Goal: Task Accomplishment & Management: Manage account settings

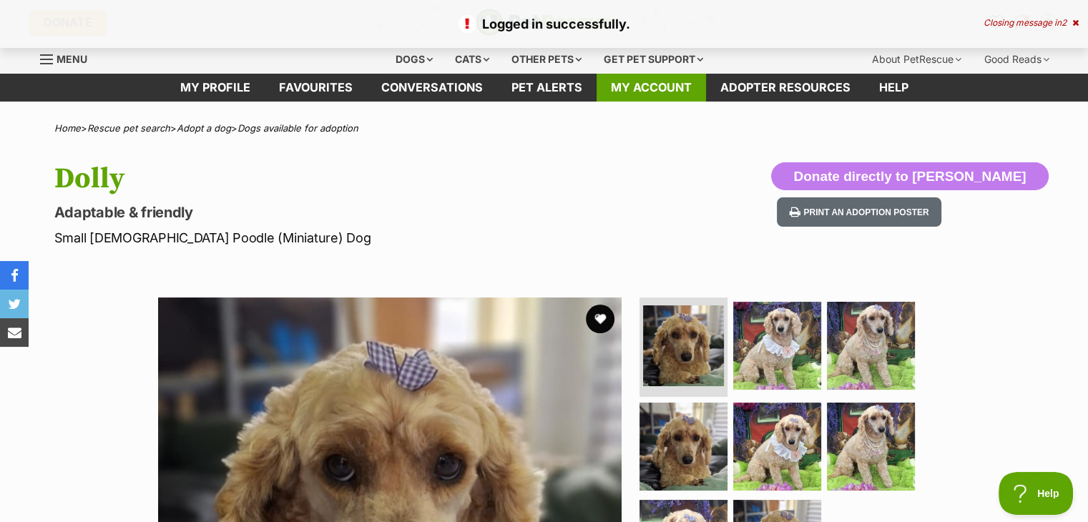
click at [624, 82] on link "My account" at bounding box center [651, 88] width 109 height 28
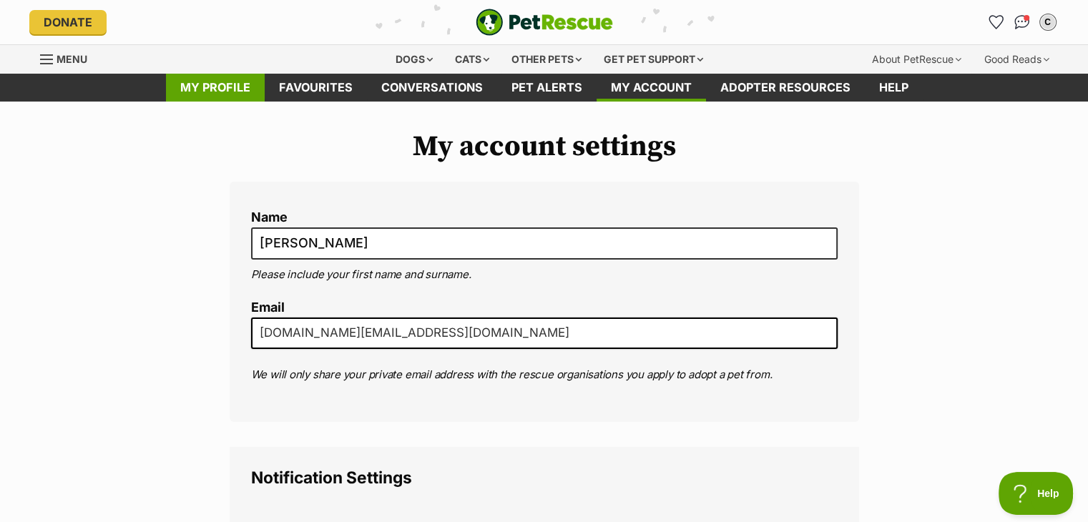
click at [202, 91] on link "My profile" at bounding box center [215, 88] width 99 height 28
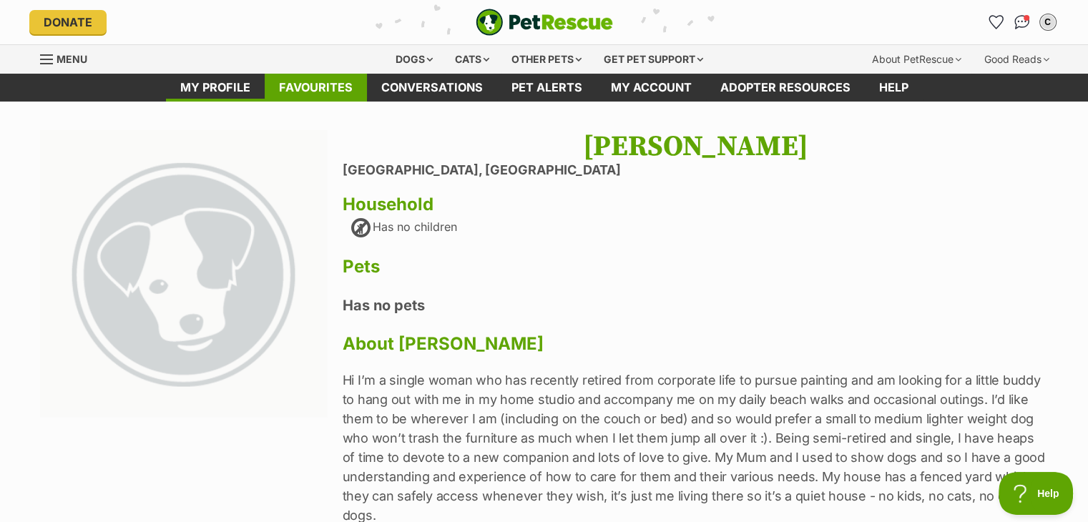
click at [292, 84] on link "Favourites" at bounding box center [316, 88] width 102 height 28
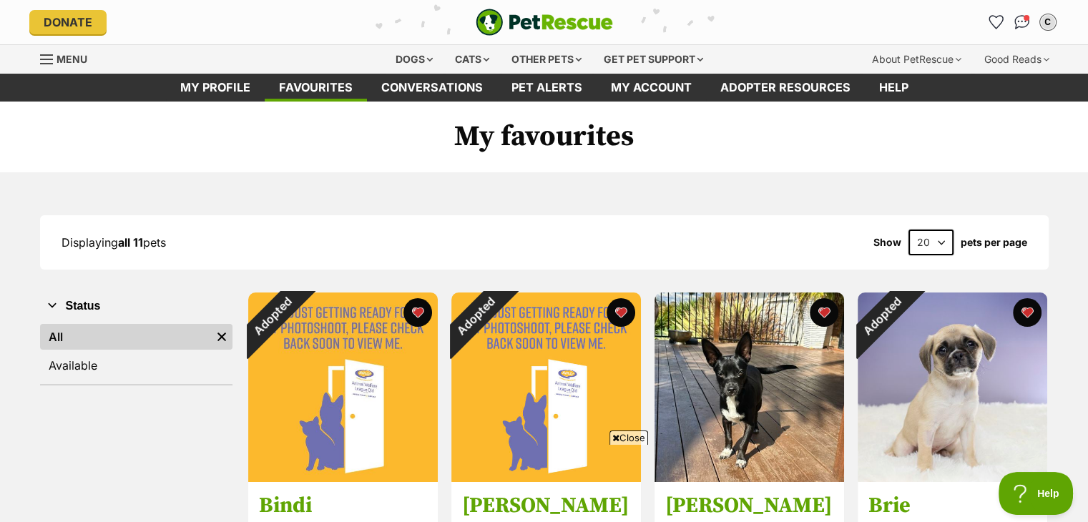
scroll to position [143, 0]
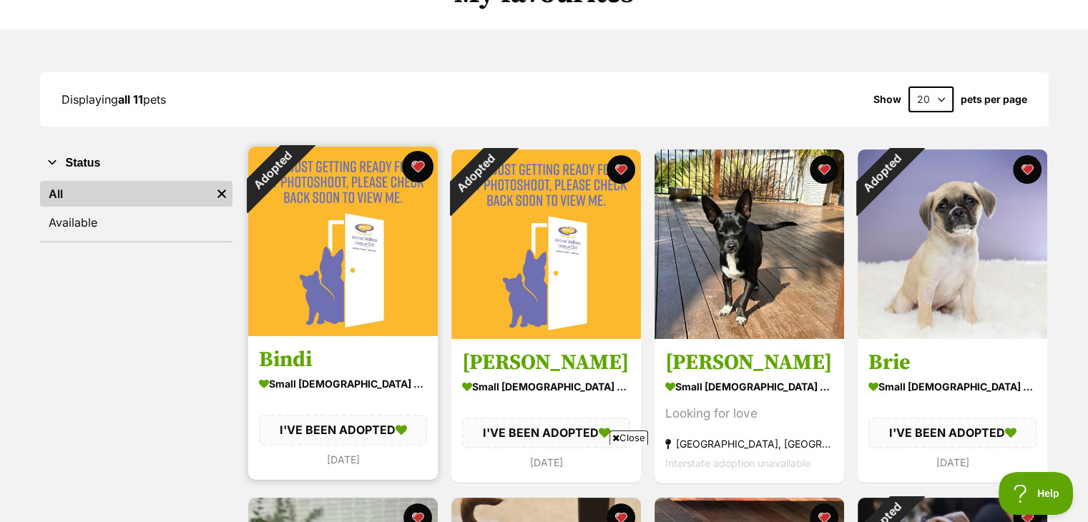
click at [420, 164] on button "favourite" at bounding box center [417, 166] width 31 height 31
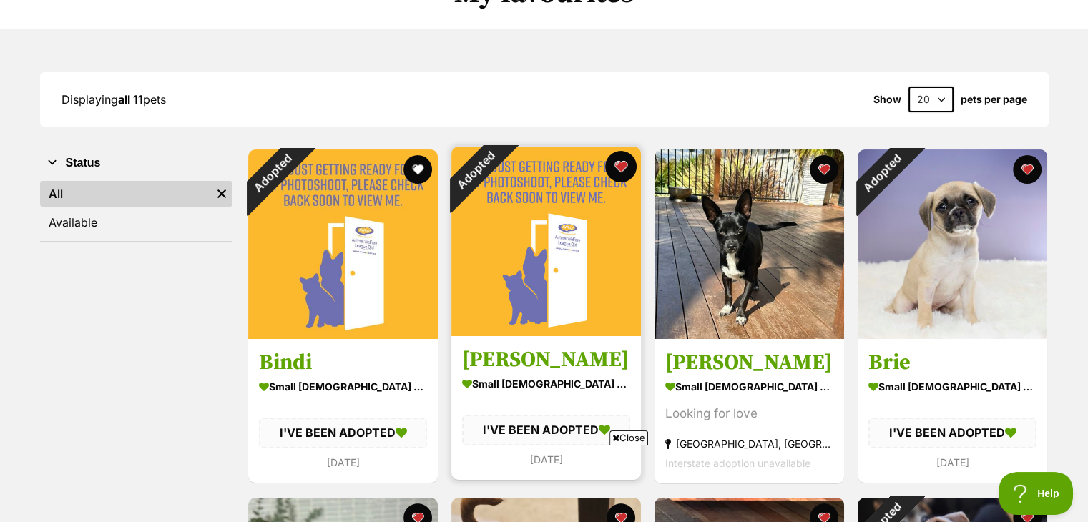
click at [620, 163] on button "favourite" at bounding box center [620, 166] width 31 height 31
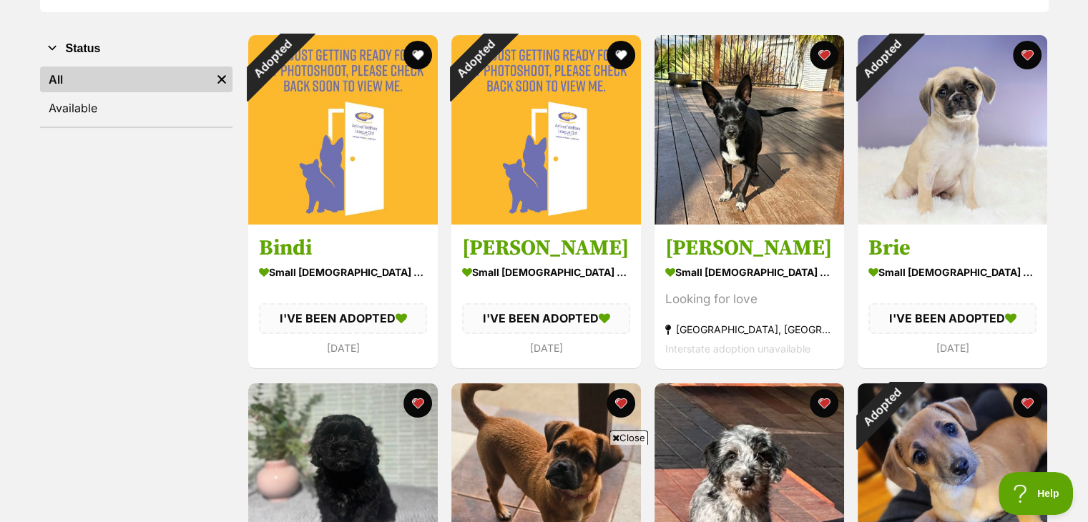
scroll to position [286, 0]
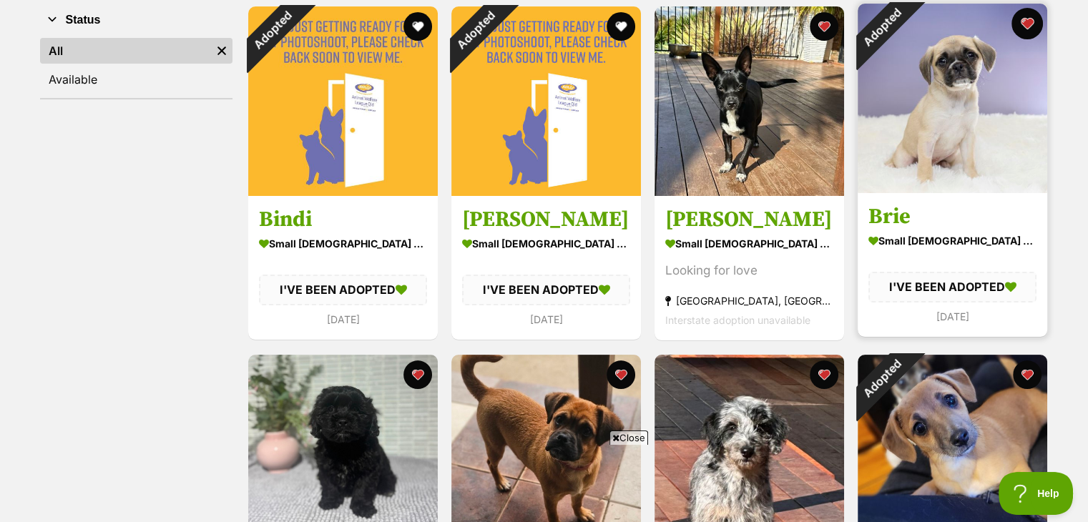
click at [1023, 21] on button "favourite" at bounding box center [1027, 23] width 31 height 31
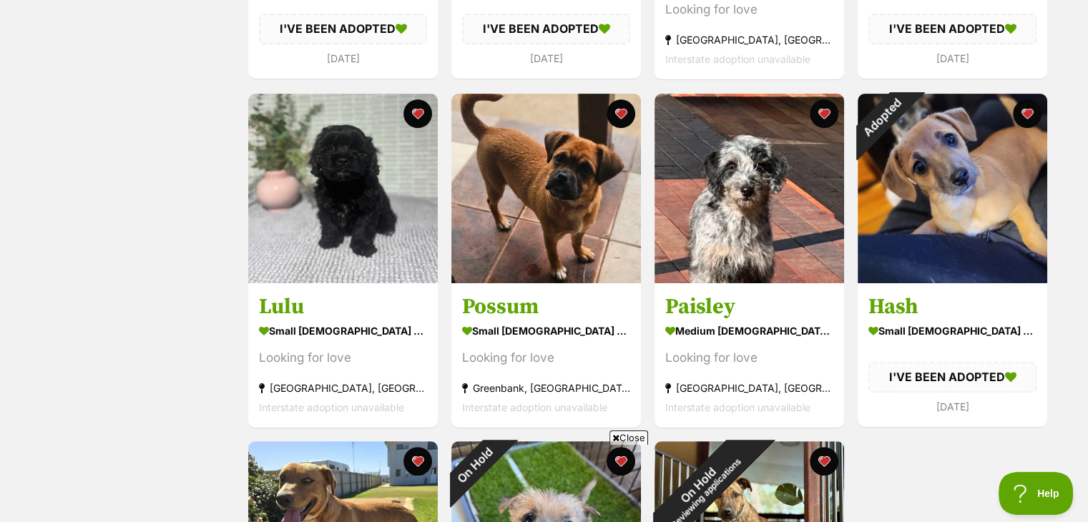
scroll to position [572, 0]
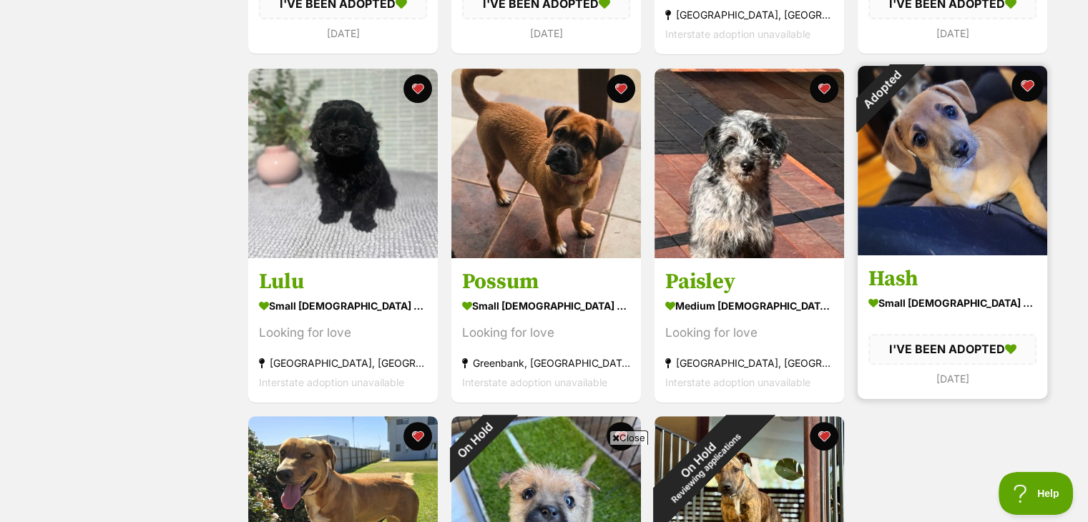
click at [1024, 85] on button "favourite" at bounding box center [1027, 85] width 31 height 31
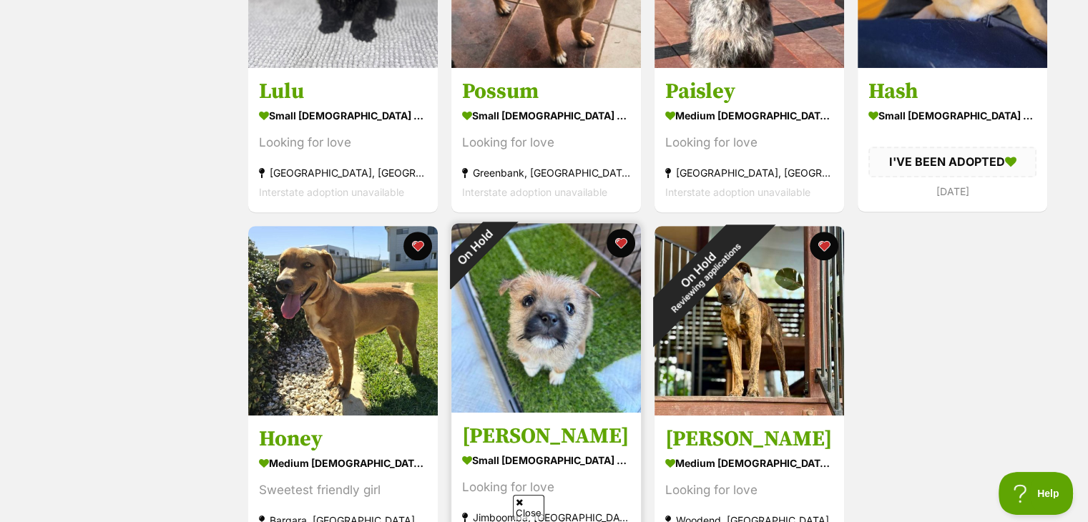
scroll to position [787, 0]
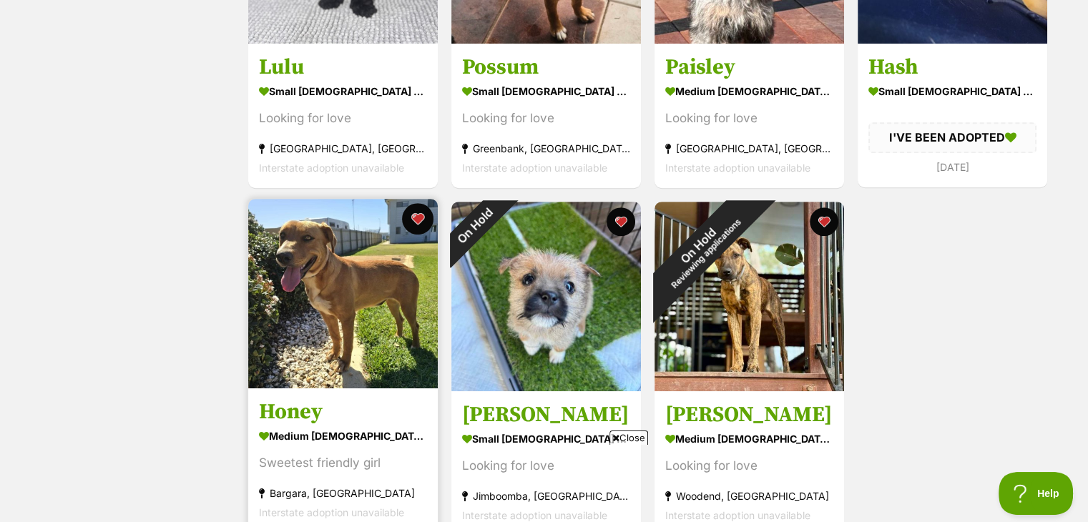
click at [416, 220] on button "favourite" at bounding box center [417, 218] width 31 height 31
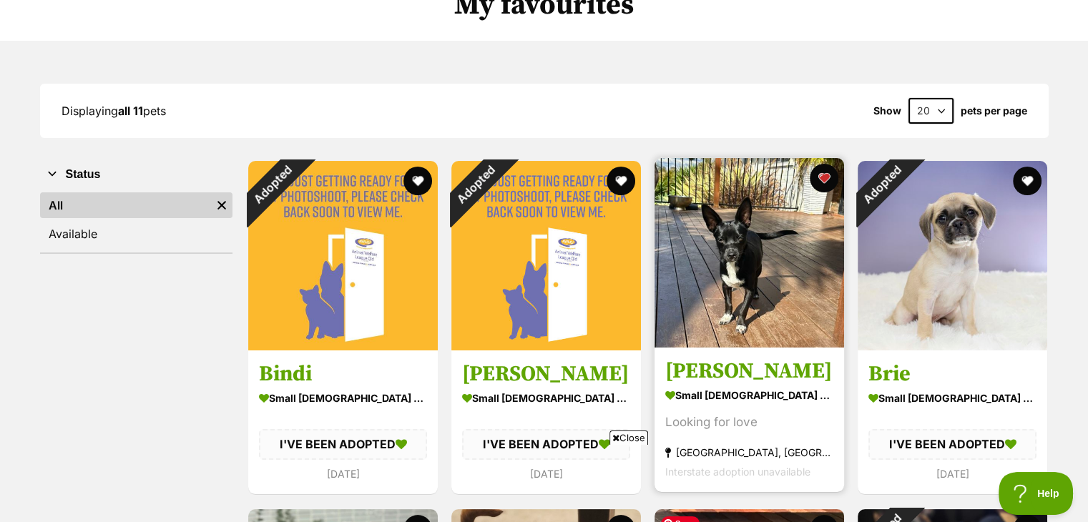
scroll to position [72, 0]
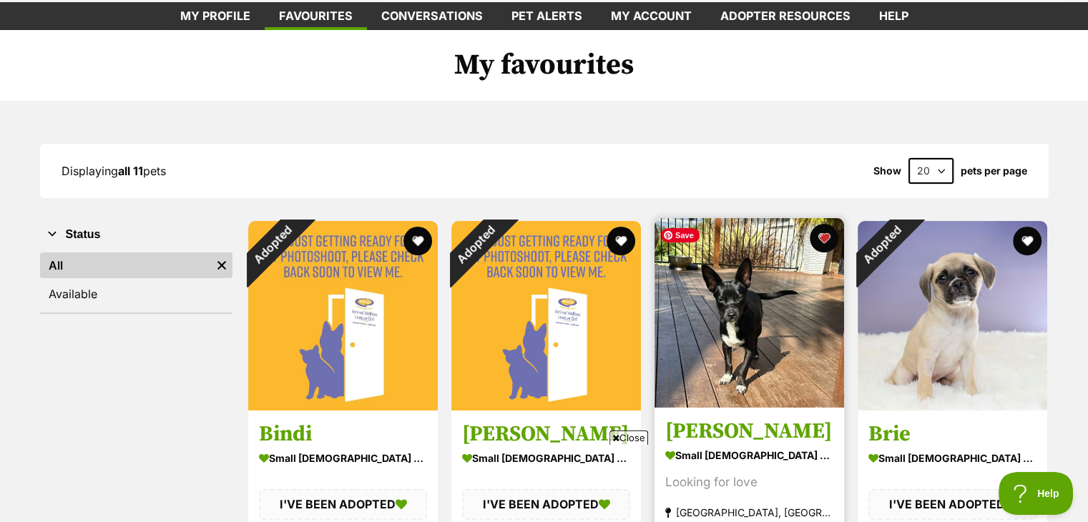
click at [767, 287] on img at bounding box center [750, 313] width 190 height 190
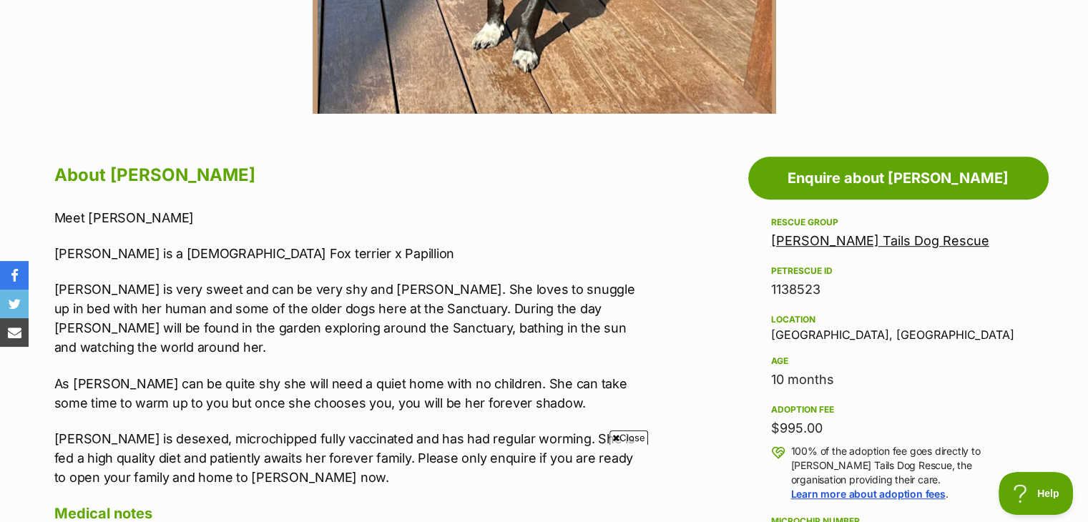
scroll to position [715, 0]
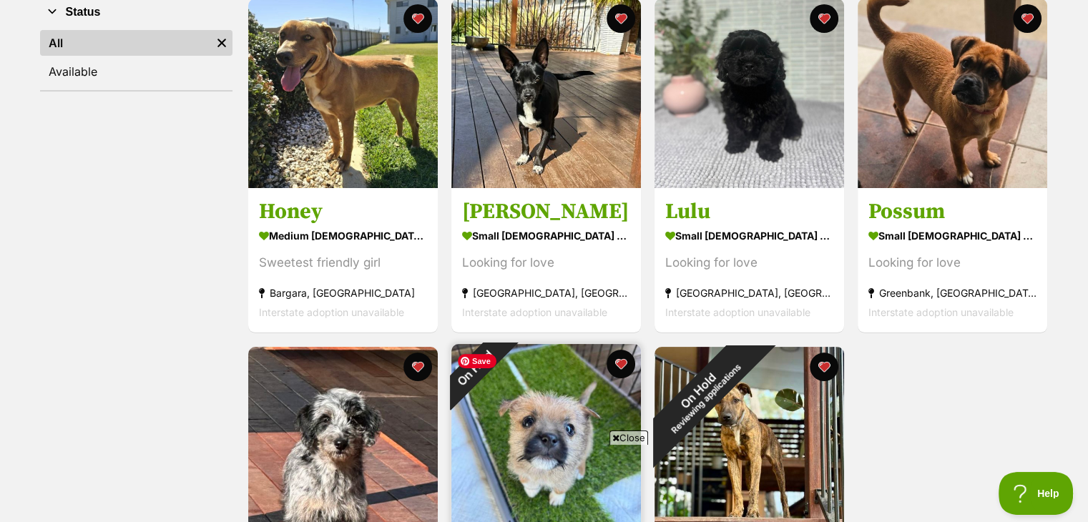
scroll to position [286, 0]
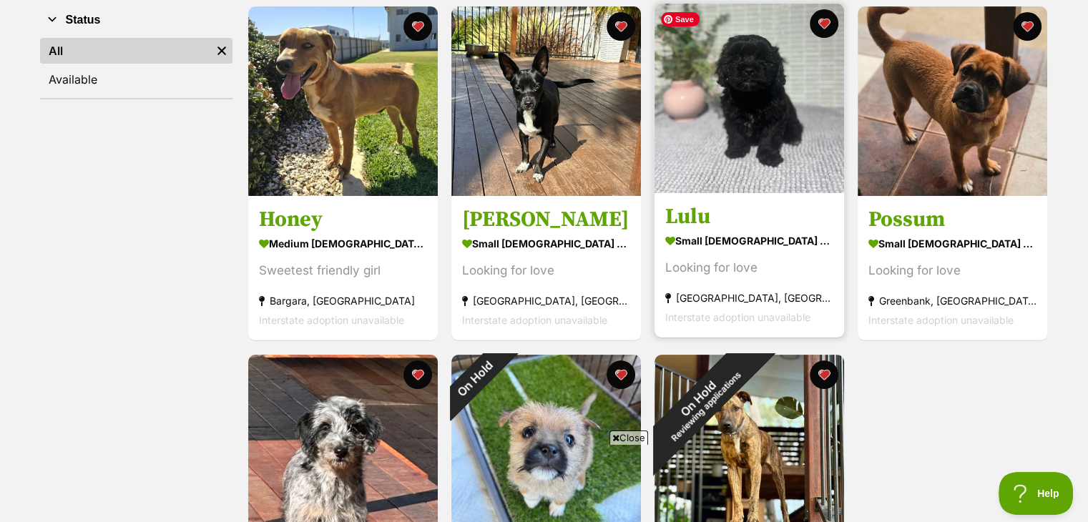
click at [716, 135] on img at bounding box center [750, 99] width 190 height 190
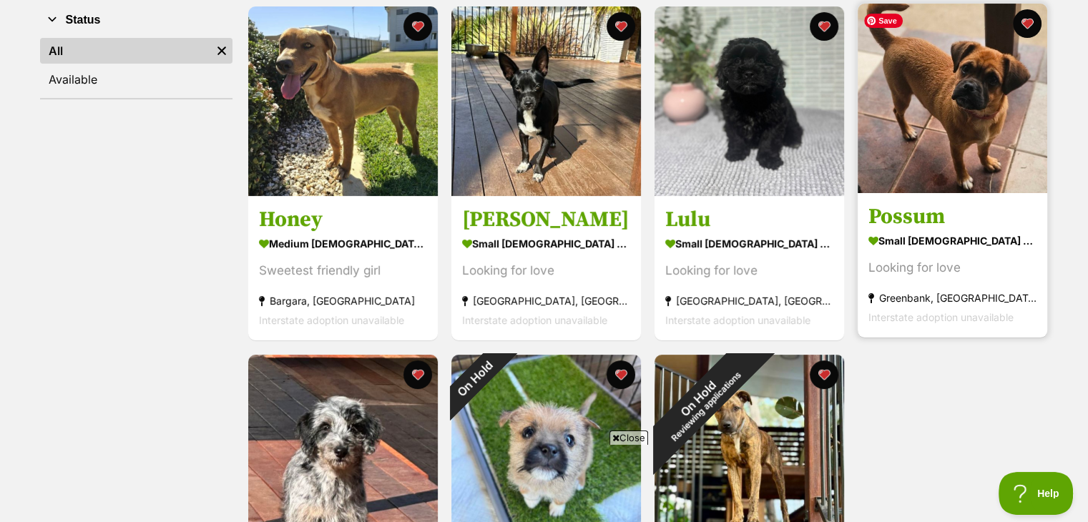
click at [955, 126] on img at bounding box center [953, 99] width 190 height 190
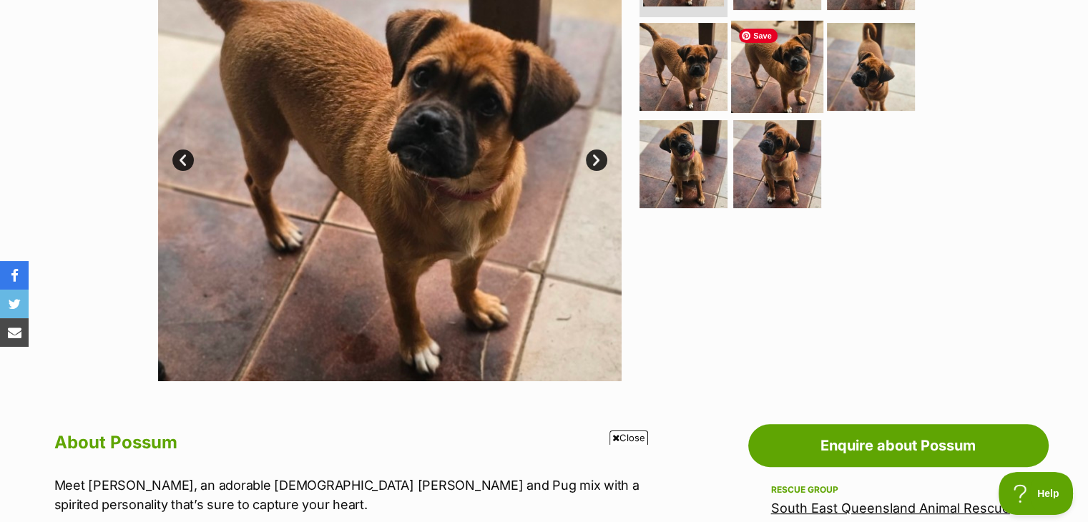
scroll to position [215, 0]
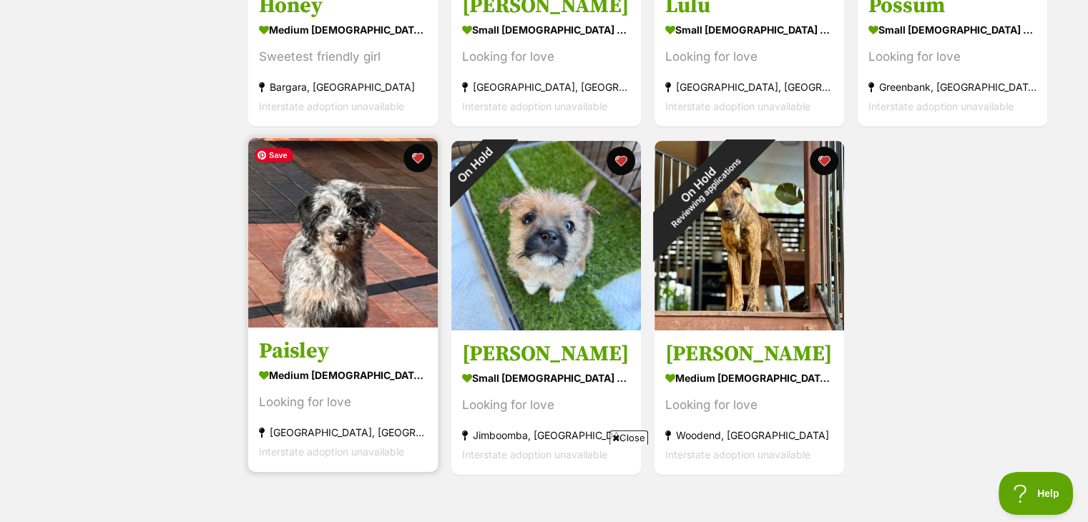
scroll to position [501, 0]
click at [326, 266] on img at bounding box center [343, 232] width 190 height 190
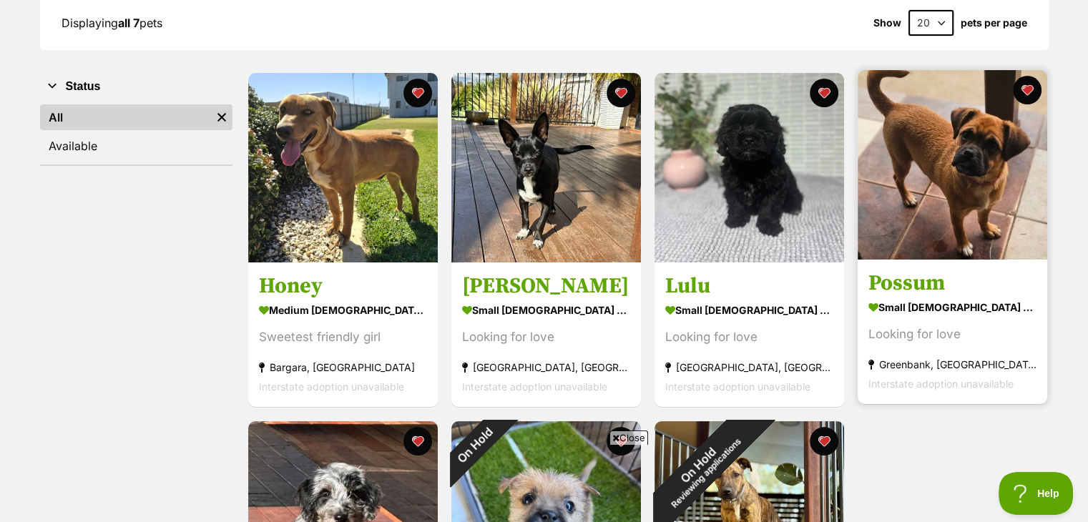
scroll to position [215, 0]
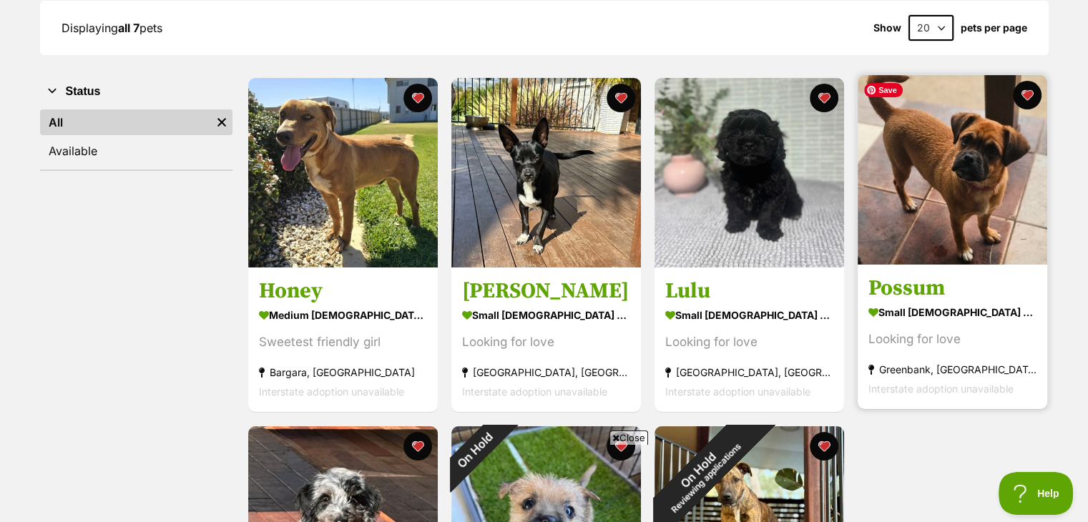
click at [941, 227] on img at bounding box center [953, 170] width 190 height 190
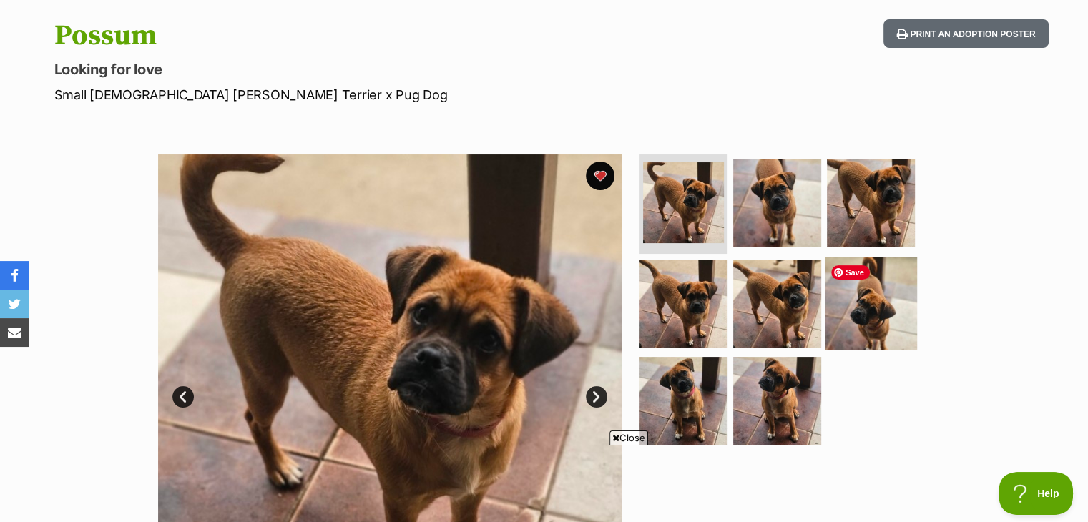
click at [837, 285] on img at bounding box center [871, 304] width 92 height 92
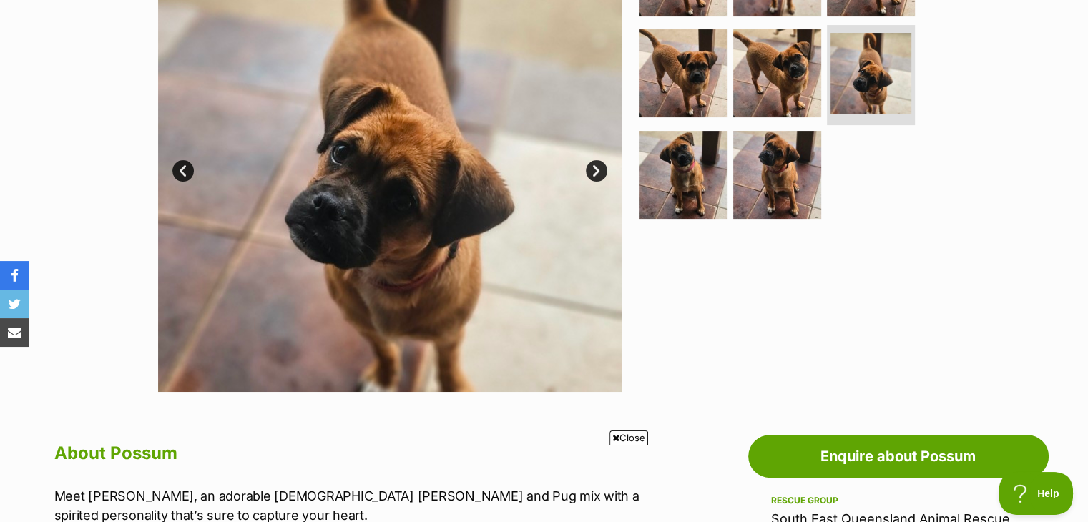
scroll to position [143, 0]
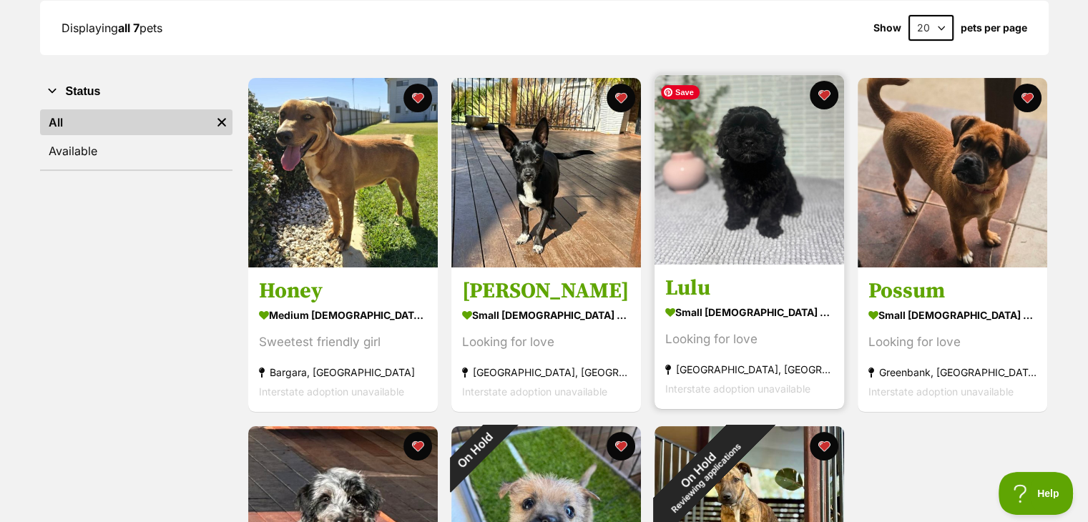
click at [744, 189] on img at bounding box center [750, 170] width 190 height 190
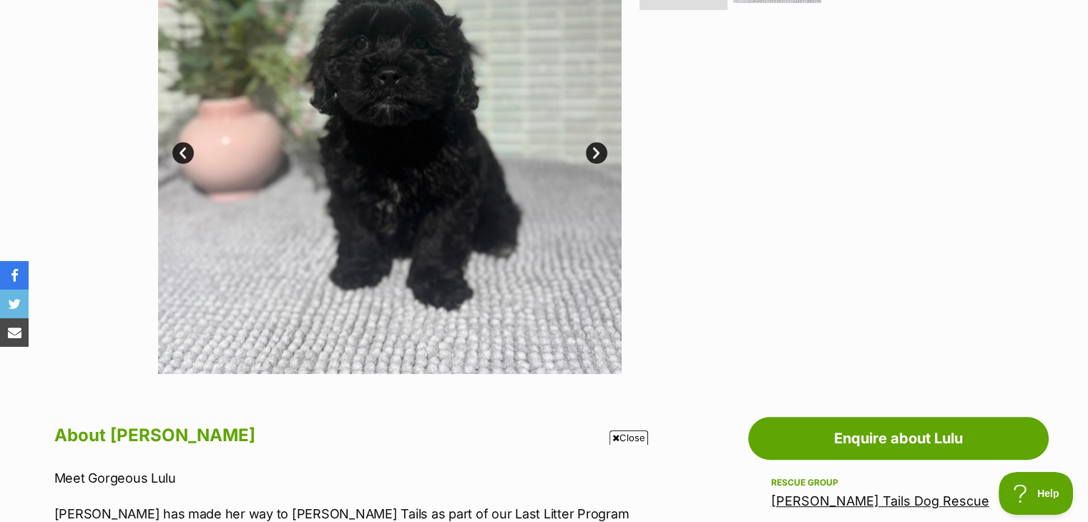
scroll to position [286, 0]
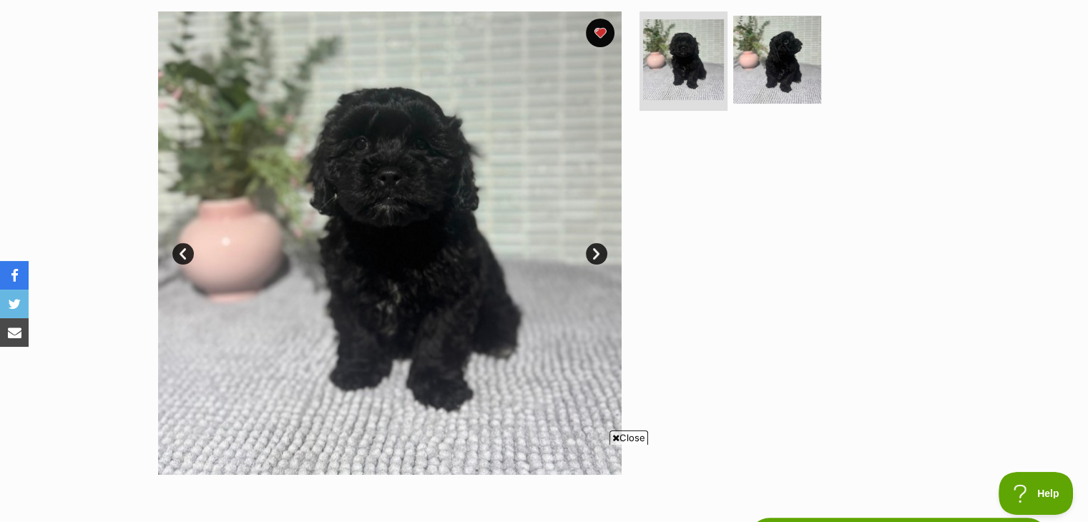
click at [594, 250] on link "Next" at bounding box center [596, 253] width 21 height 21
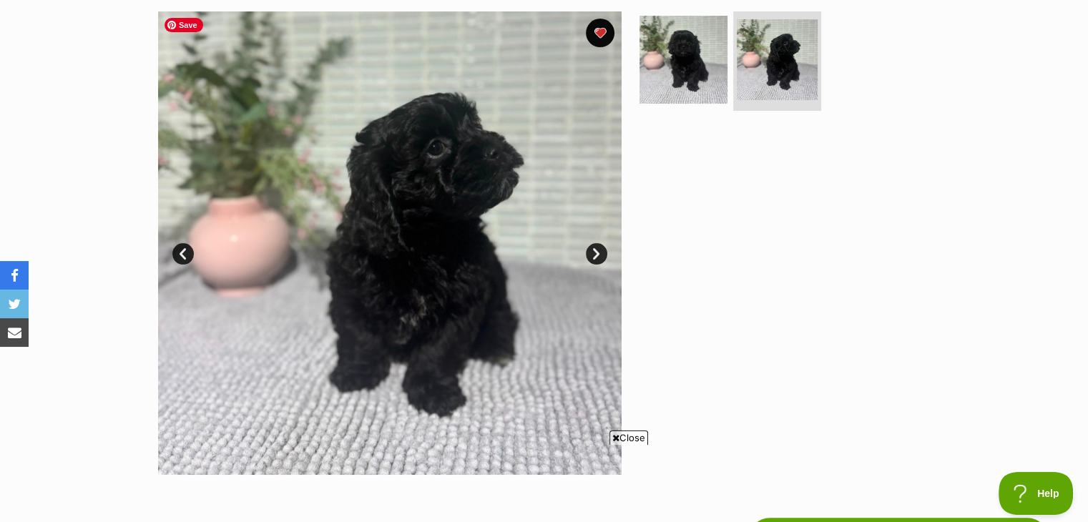
scroll to position [0, 0]
